Goal: Information Seeking & Learning: Learn about a topic

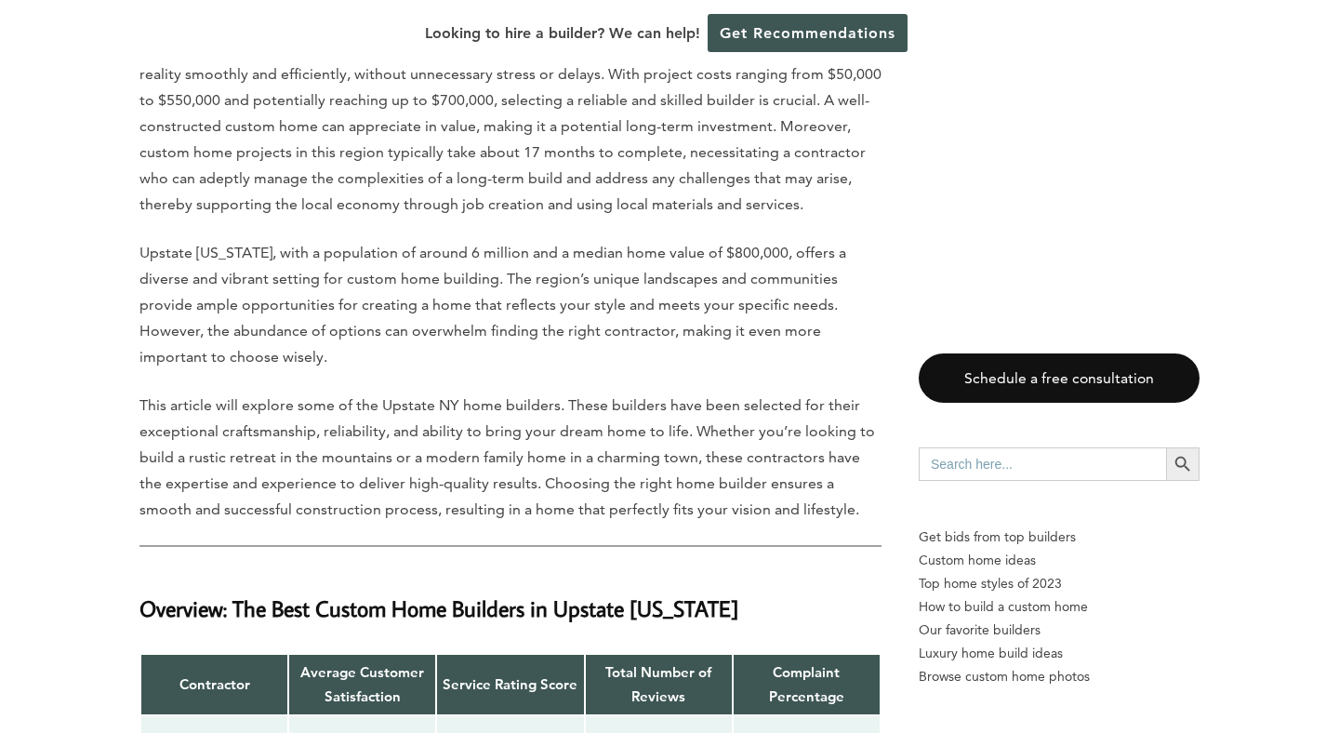
scroll to position [1404, 0]
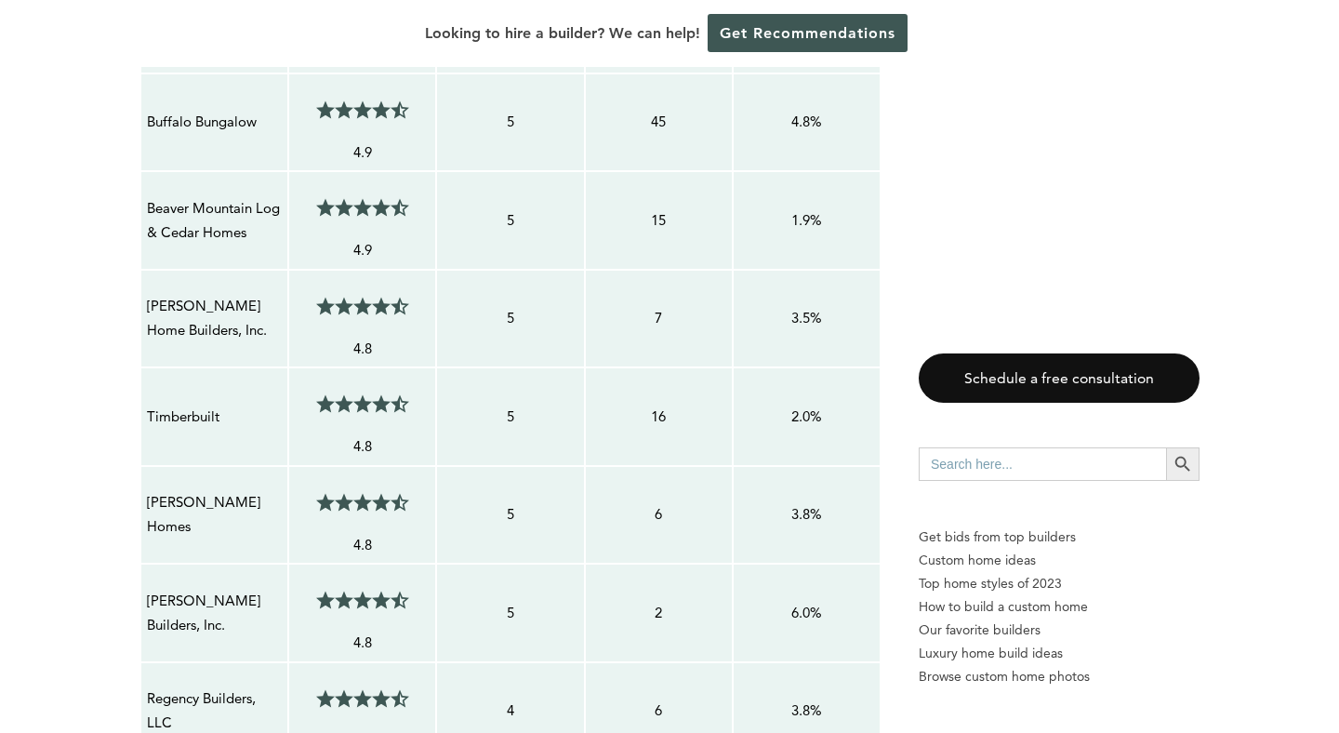
click at [409, 392] on ul at bounding box center [362, 403] width 99 height 46
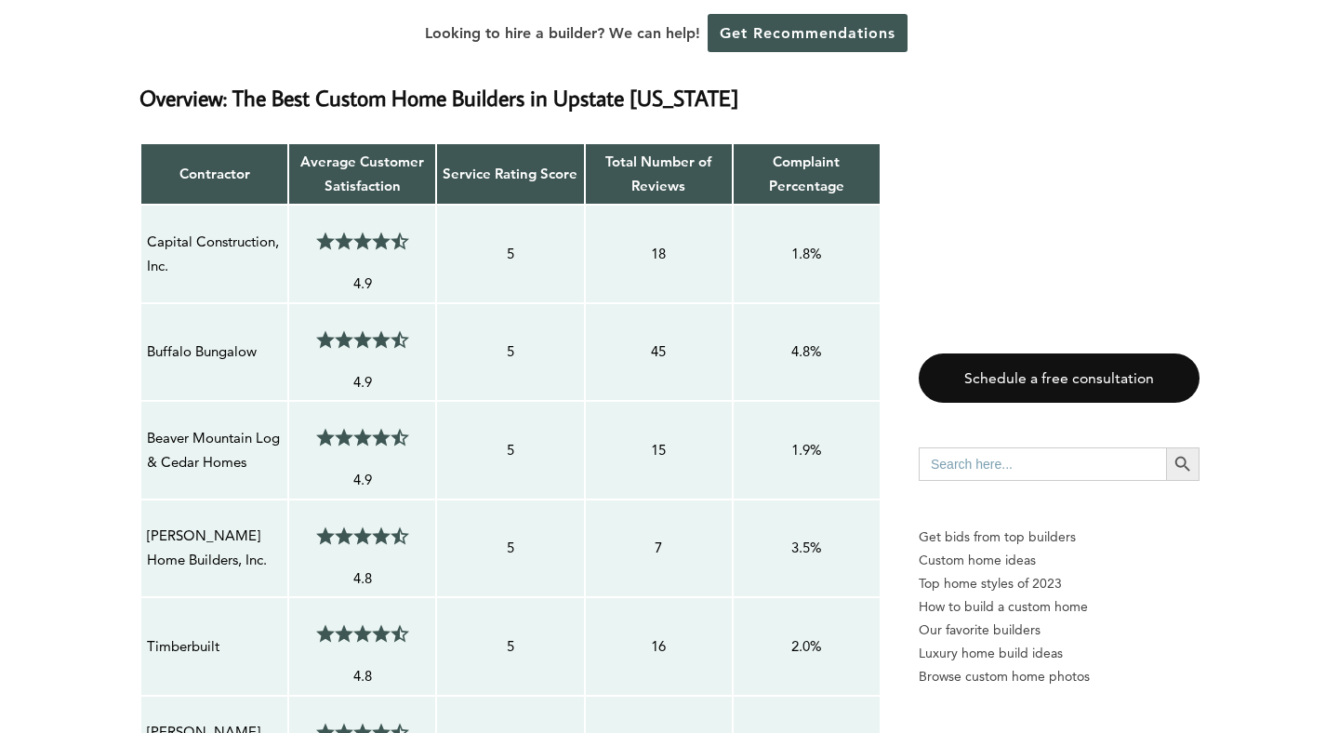
scroll to position [1528, 0]
click at [179, 229] on p "Capital Construction, Inc." at bounding box center [214, 253] width 135 height 49
click at [230, 239] on p "Capital Construction, Inc." at bounding box center [214, 253] width 135 height 49
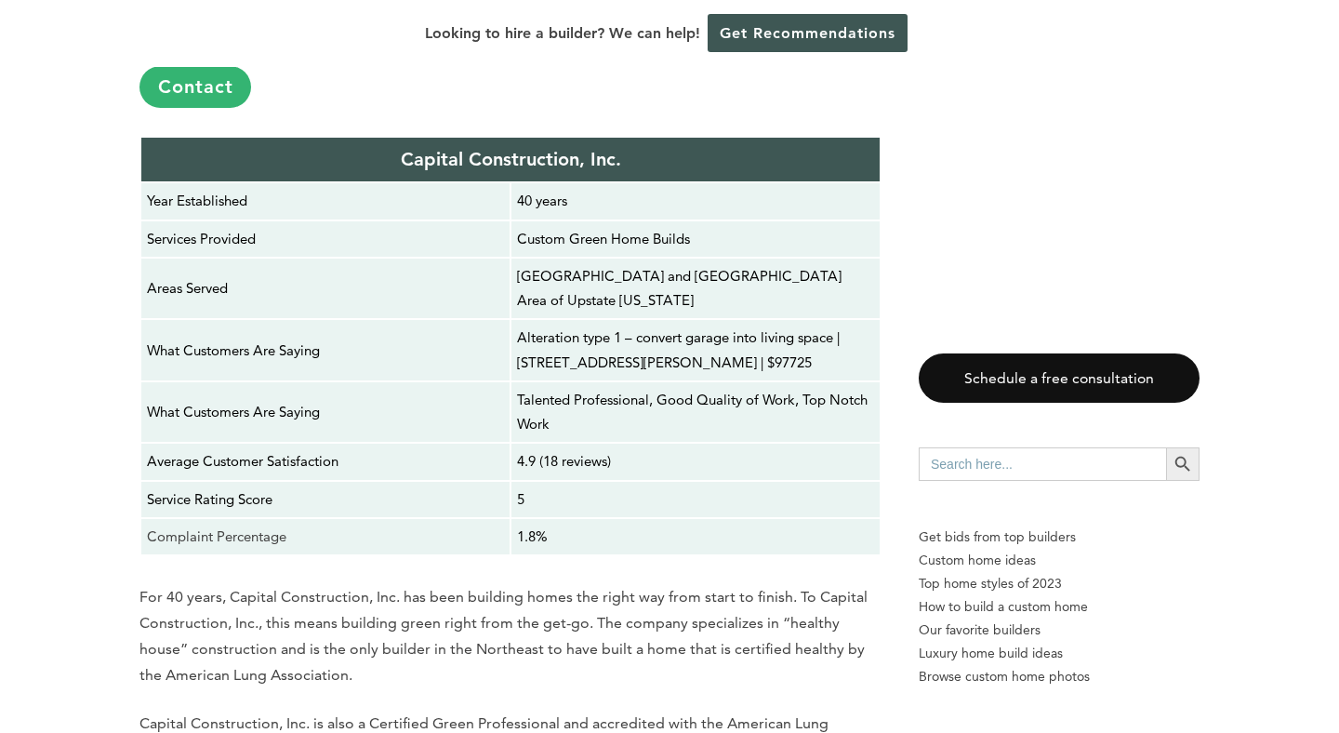
scroll to position [3681, 0]
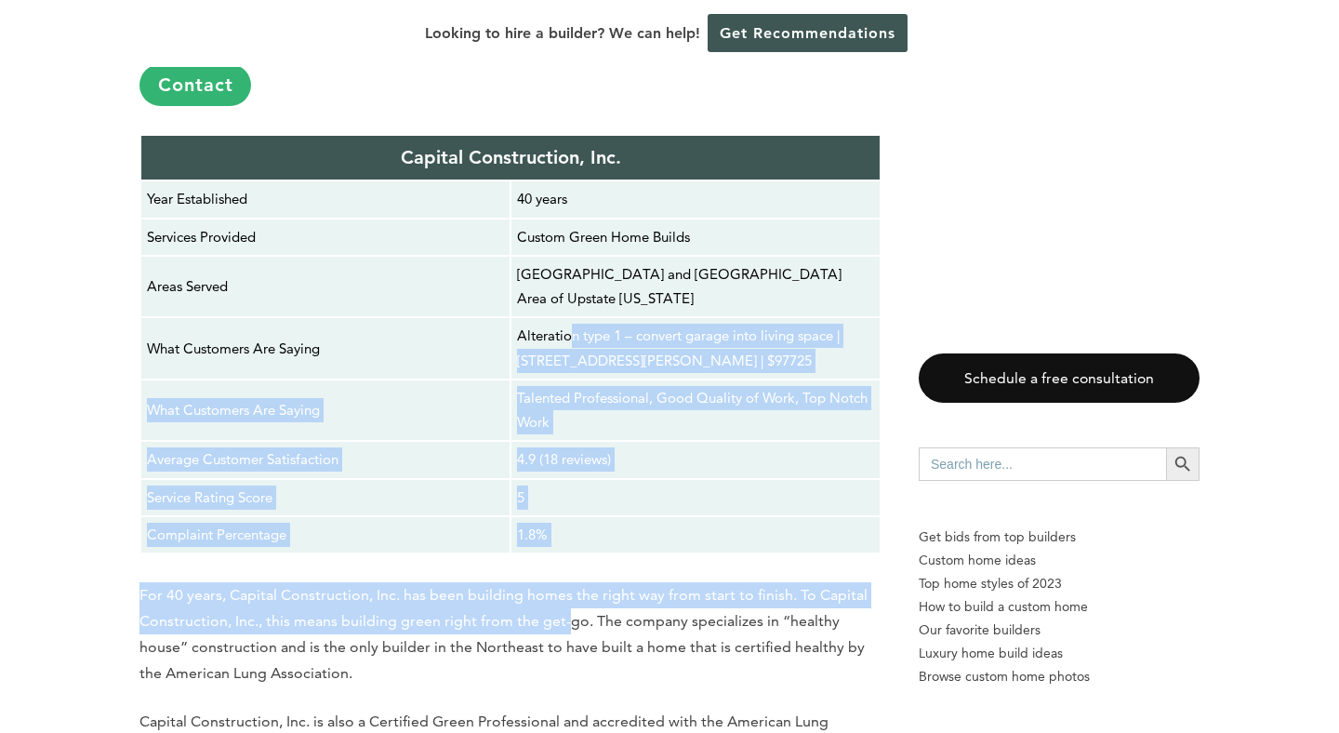
drag, startPoint x: 567, startPoint y: 305, endPoint x: 570, endPoint y: 609, distance: 304.1
click at [570, 609] on p "For 40 years, Capital Construction, Inc. has been building homes the right way …" at bounding box center [510, 634] width 742 height 104
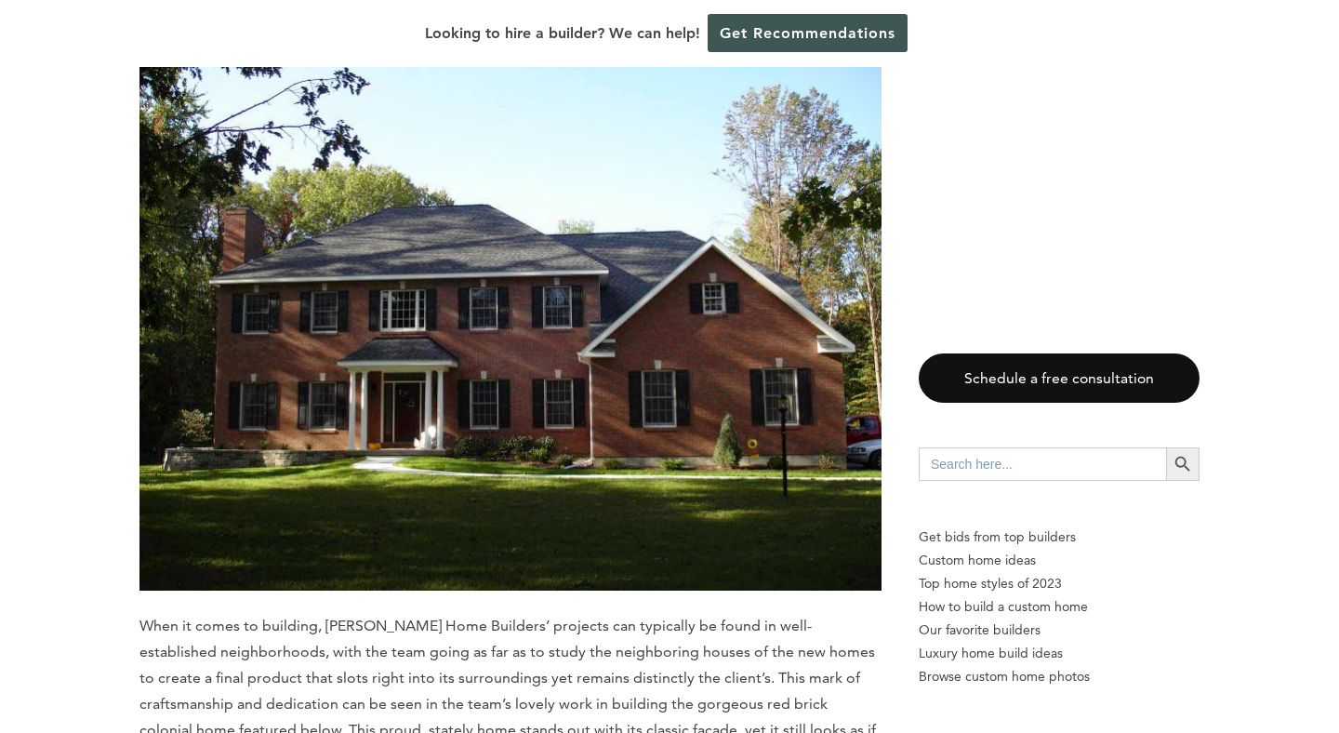
scroll to position [8763, 0]
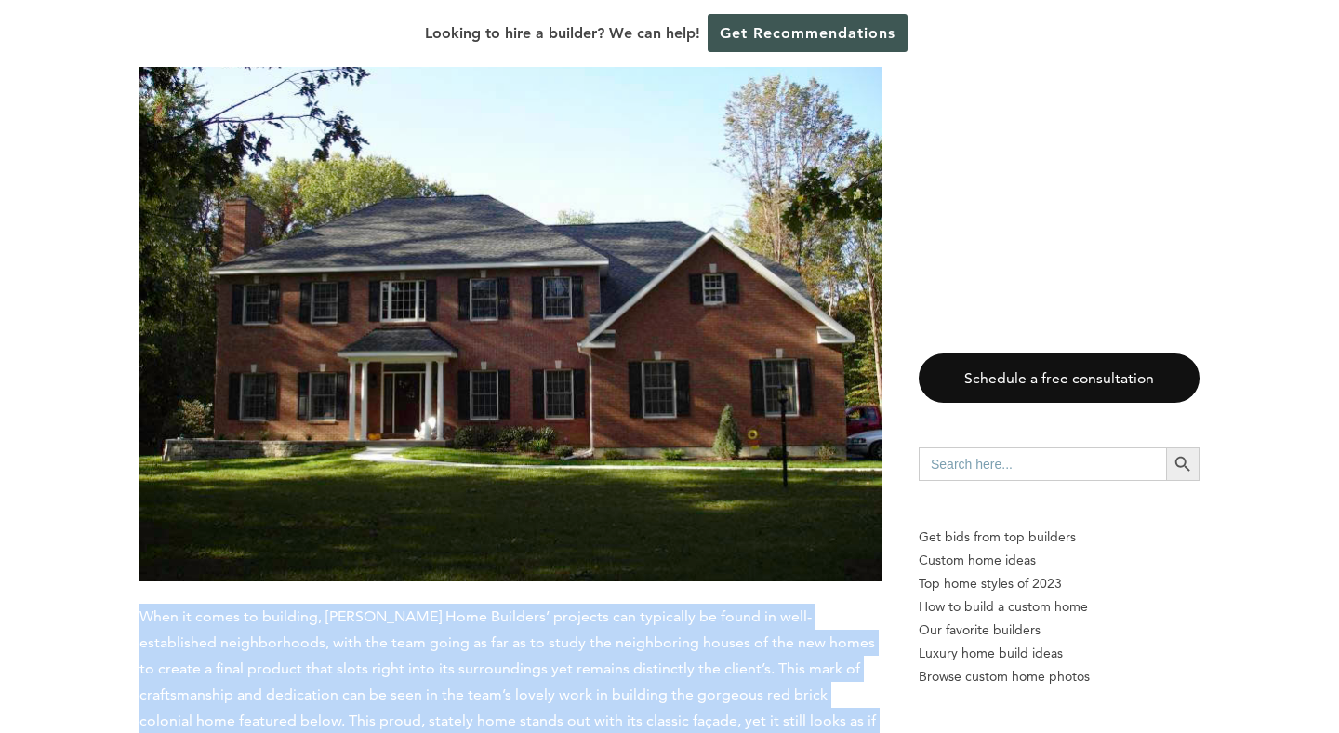
drag, startPoint x: 91, startPoint y: 540, endPoint x: 94, endPoint y: 698, distance: 158.1
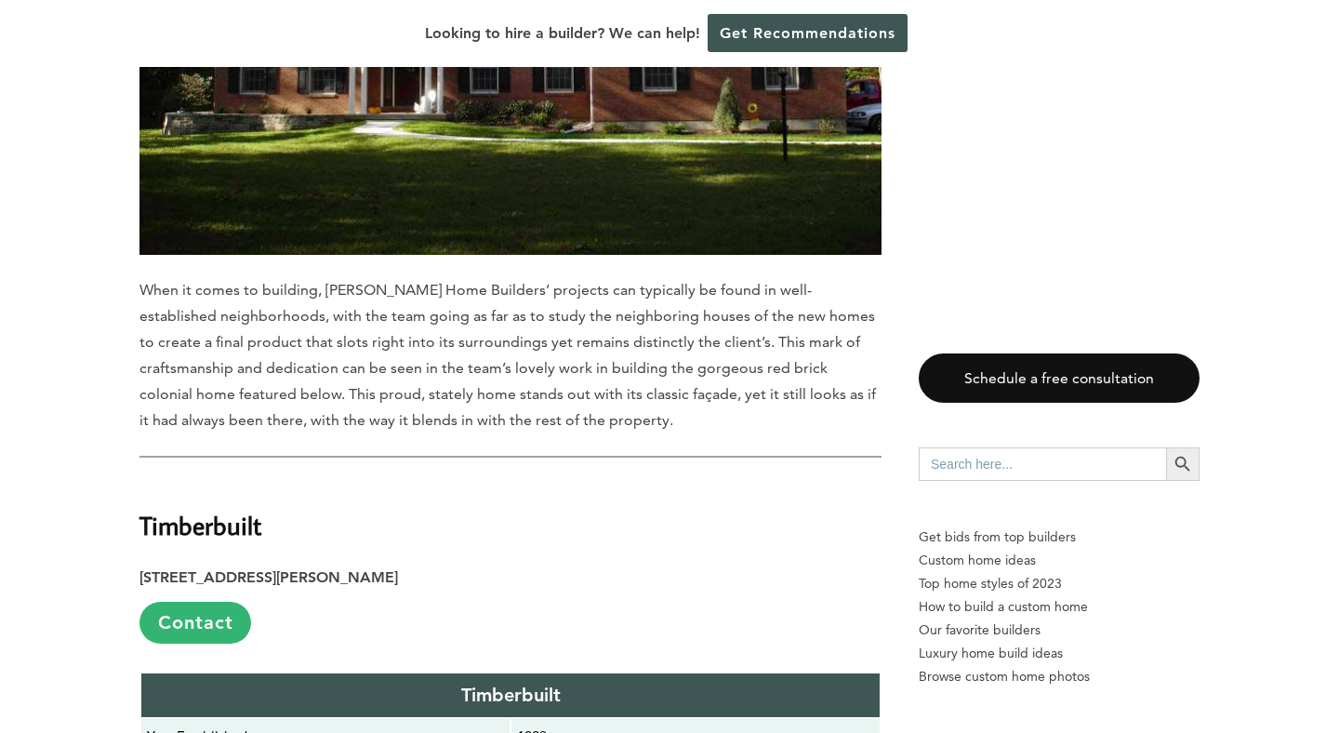
scroll to position [8062, 0]
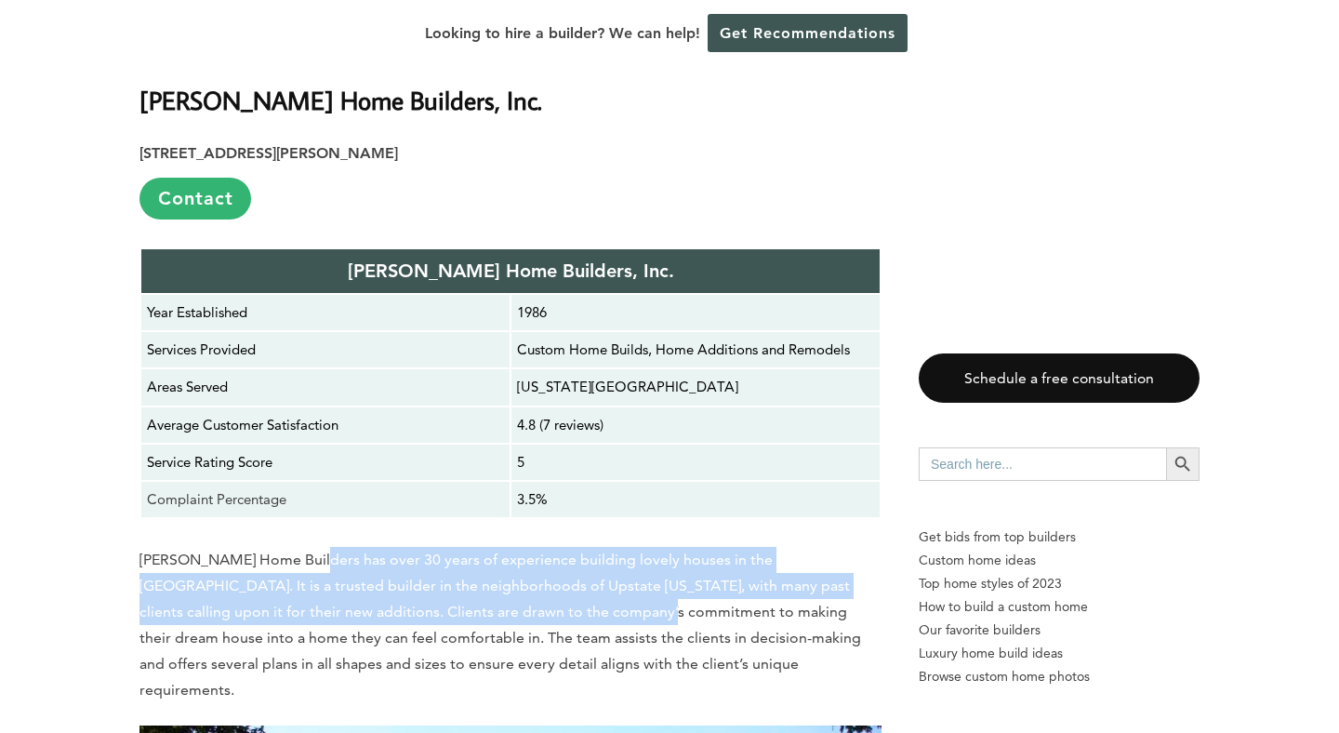
drag, startPoint x: 298, startPoint y: 499, endPoint x: 521, endPoint y: 576, distance: 235.8
click at [520, 574] on p "[PERSON_NAME] Home Builders has over 30 years of experience building lovely hou…" at bounding box center [510, 625] width 742 height 156
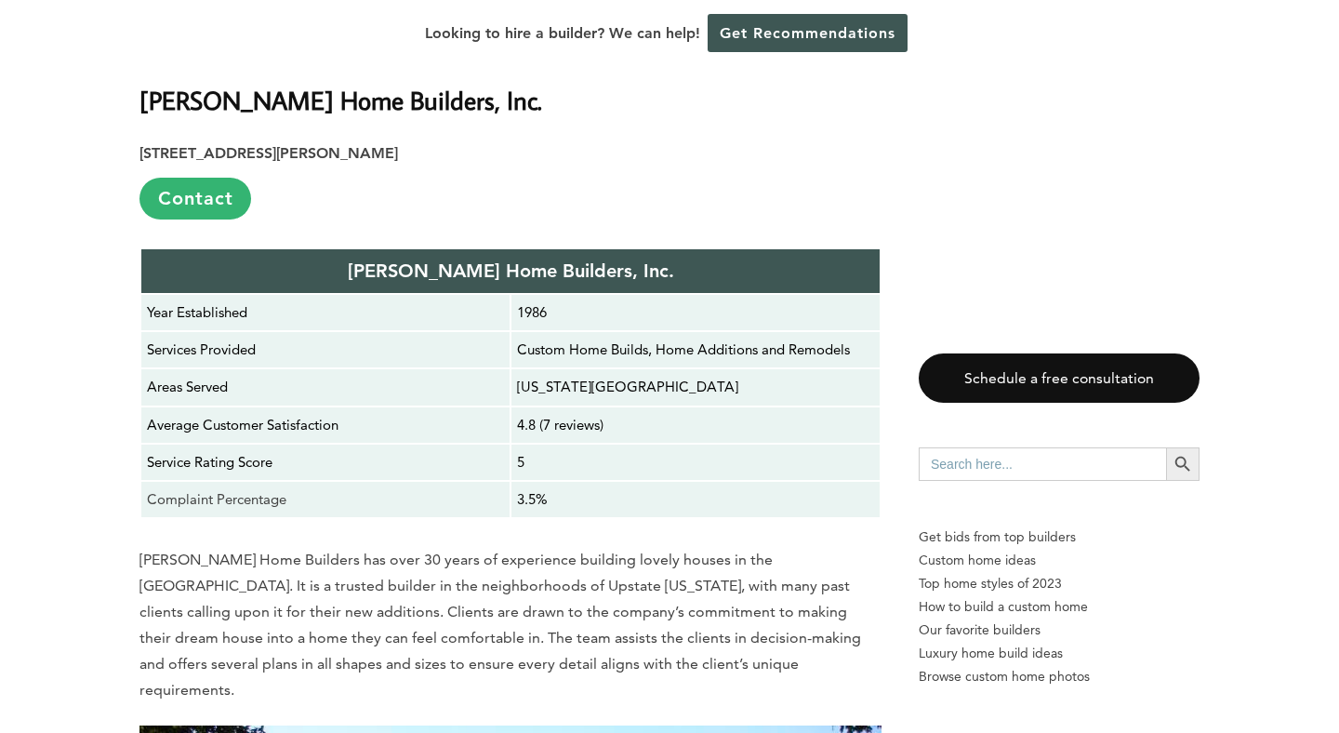
click at [521, 576] on p "[PERSON_NAME] Home Builders has over 30 years of experience building lovely hou…" at bounding box center [510, 625] width 742 height 156
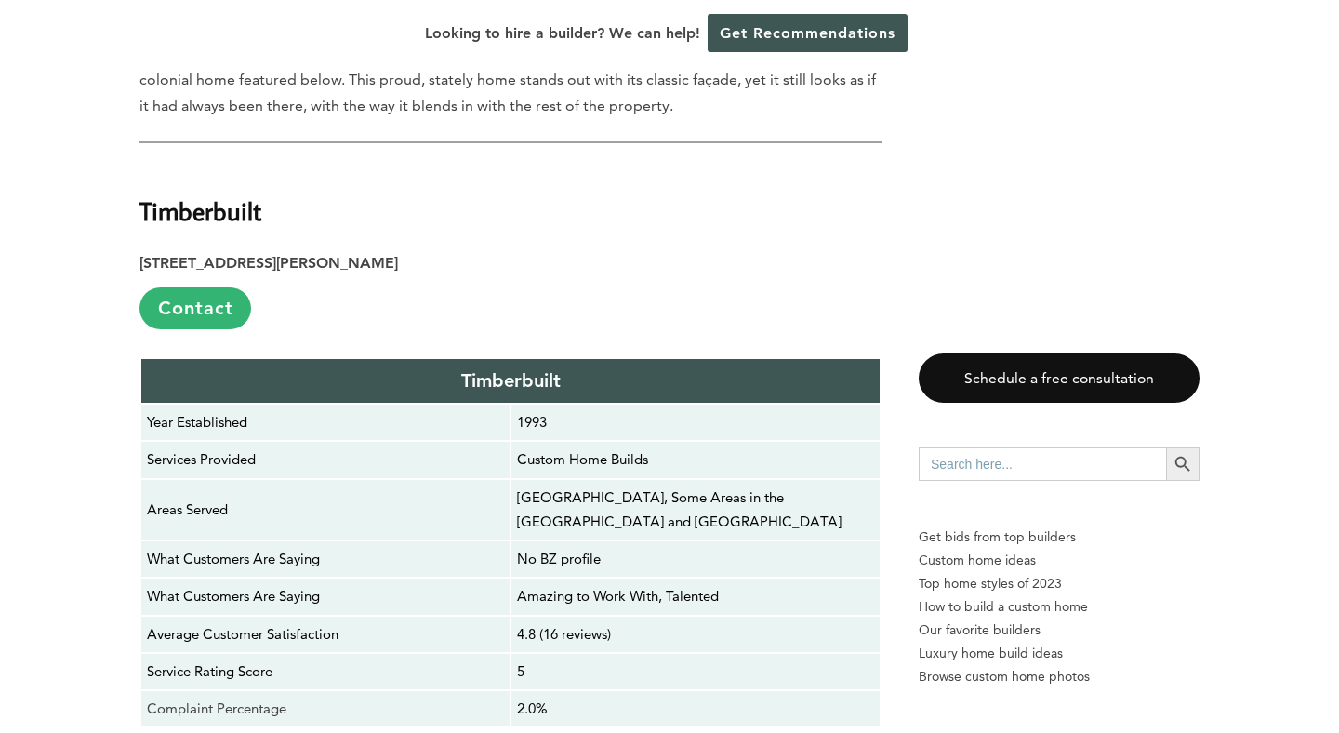
scroll to position [9416, 0]
